Goal: Contribute content

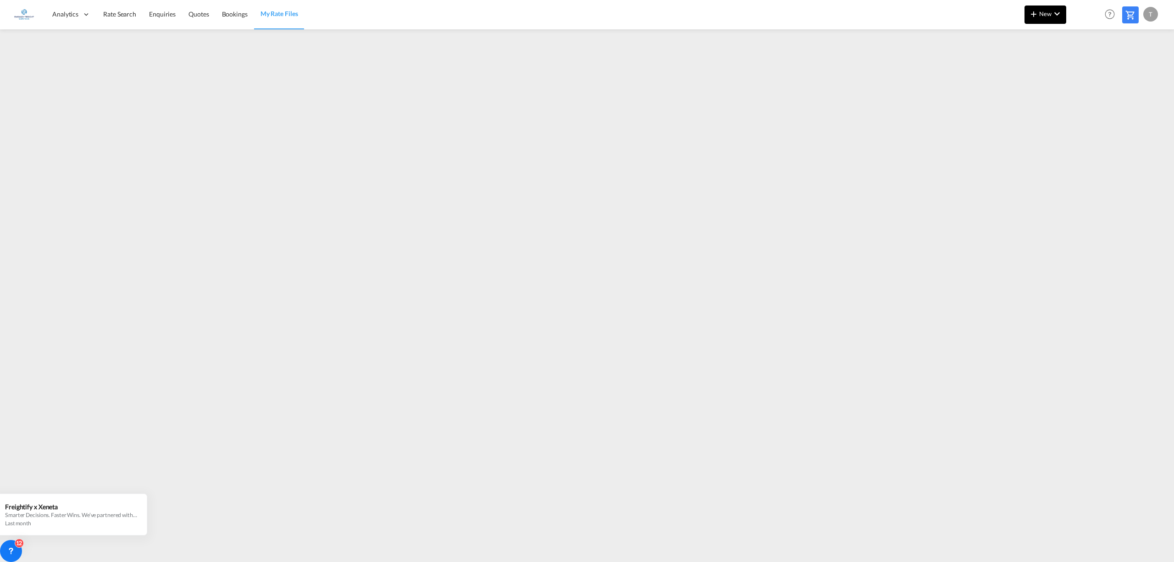
click at [1049, 11] on span "New" at bounding box center [1045, 13] width 34 height 7
click at [1089, 69] on span "Ratesheet" at bounding box center [1083, 69] width 10 height 18
click at [1052, 9] on md-icon "icon-chevron-down" at bounding box center [1057, 13] width 11 height 11
click at [1019, 39] on span "Rates" at bounding box center [1022, 39] width 11 height 18
click at [1079, 64] on span "Ratesheet" at bounding box center [1083, 69] width 10 height 18
